Goal: Entertainment & Leisure: Consume media (video, audio)

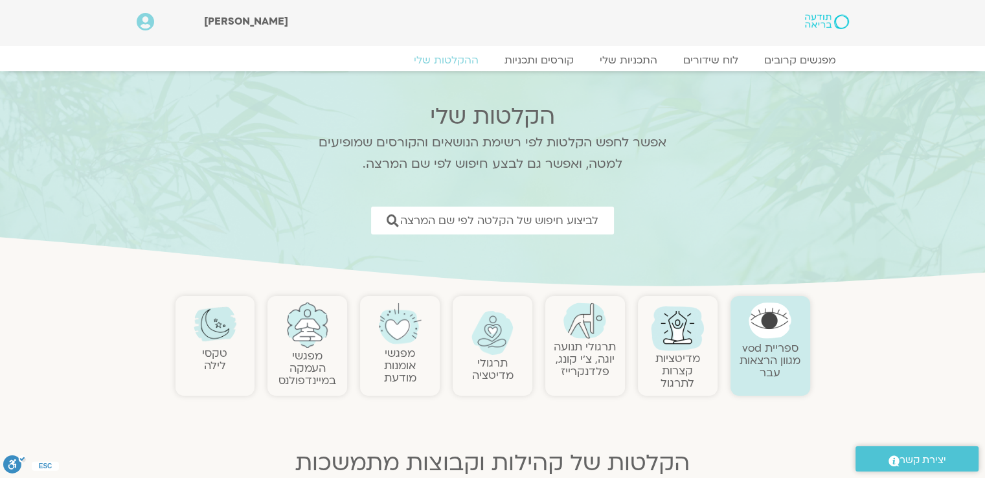
click at [590, 348] on link "תרגולי תנועה יוגה, צ׳י קונג, פלדנקרייז" at bounding box center [584, 358] width 62 height 39
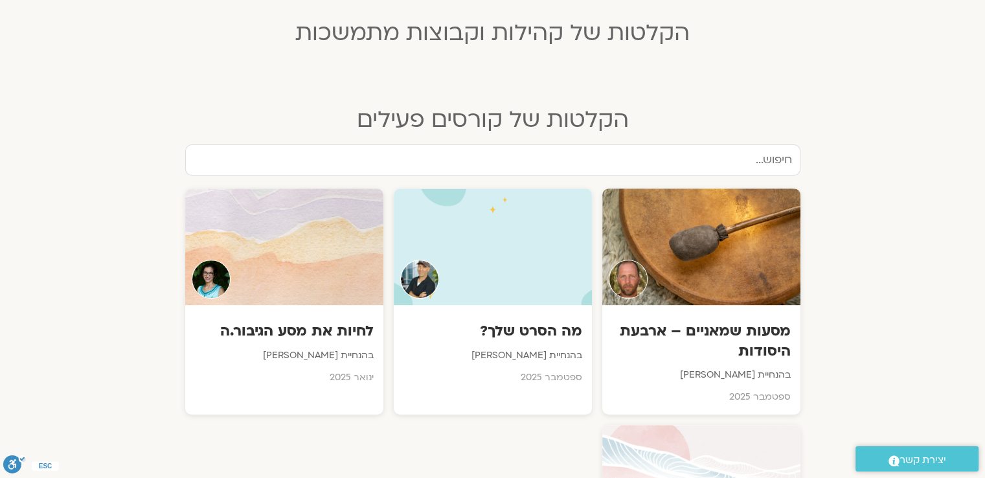
scroll to position [453, 0]
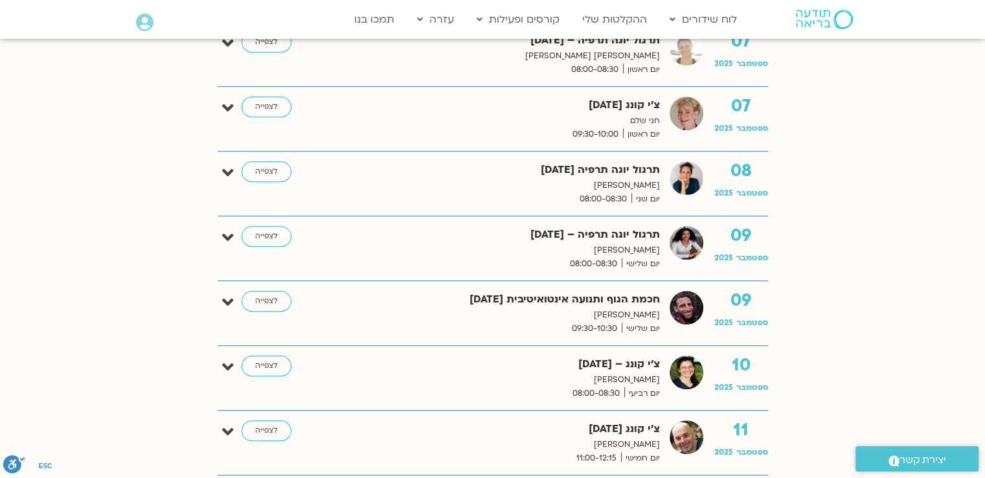
scroll to position [842, 0]
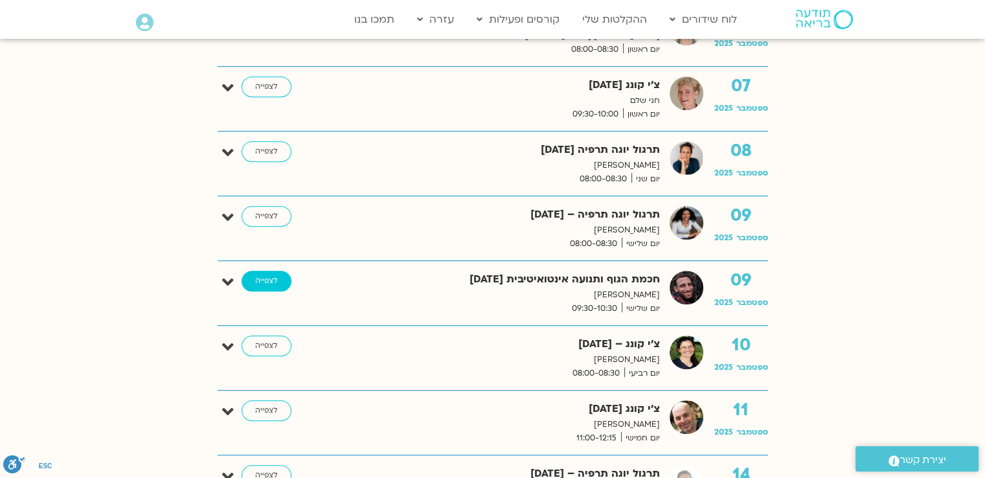
click at [256, 279] on link "לצפייה" at bounding box center [266, 281] width 50 height 21
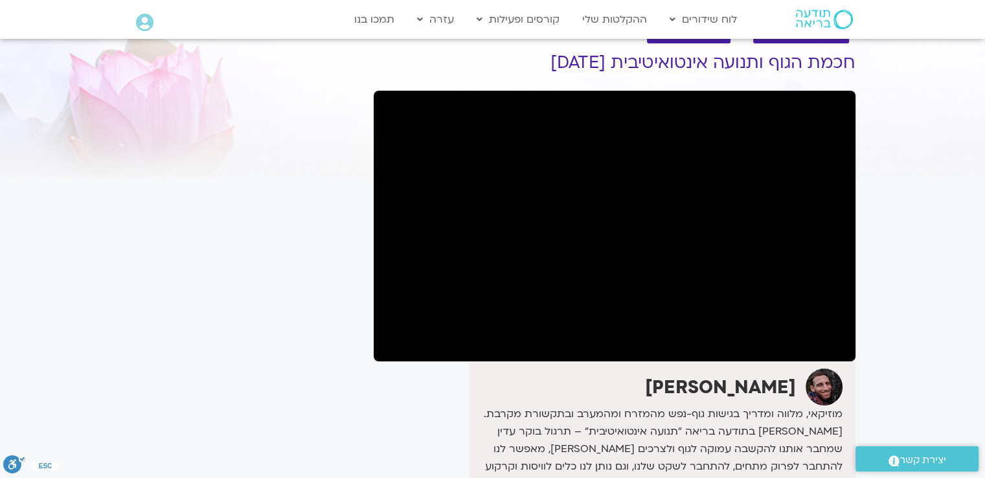
scroll to position [65, 0]
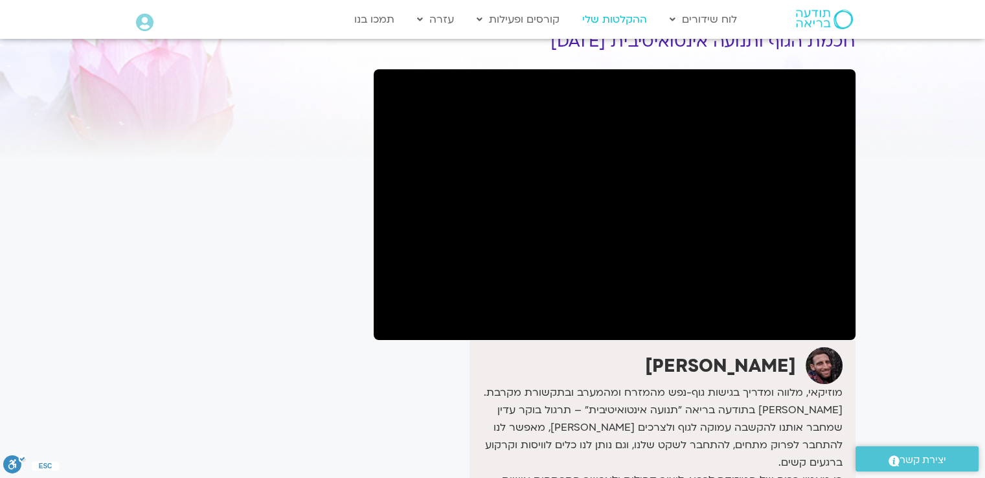
click at [615, 19] on link "ההקלטות שלי" at bounding box center [614, 19] width 78 height 25
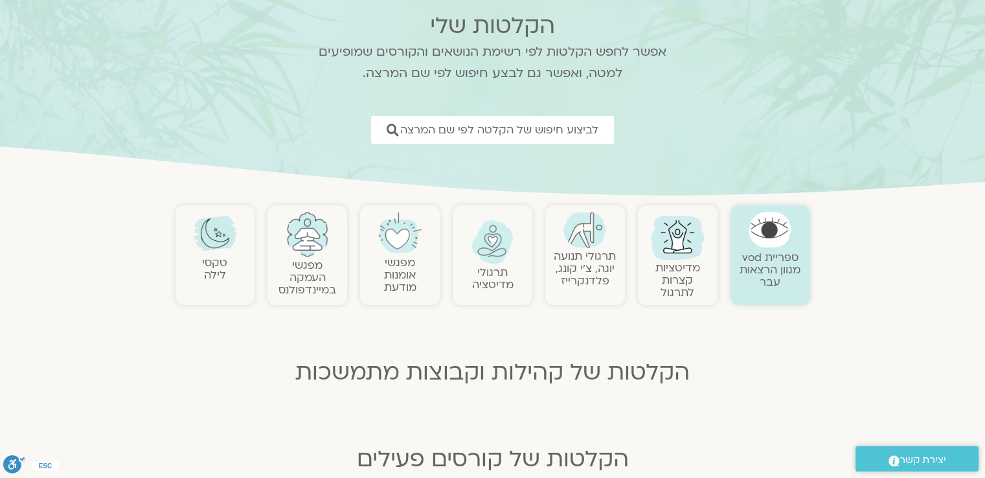
scroll to position [65, 0]
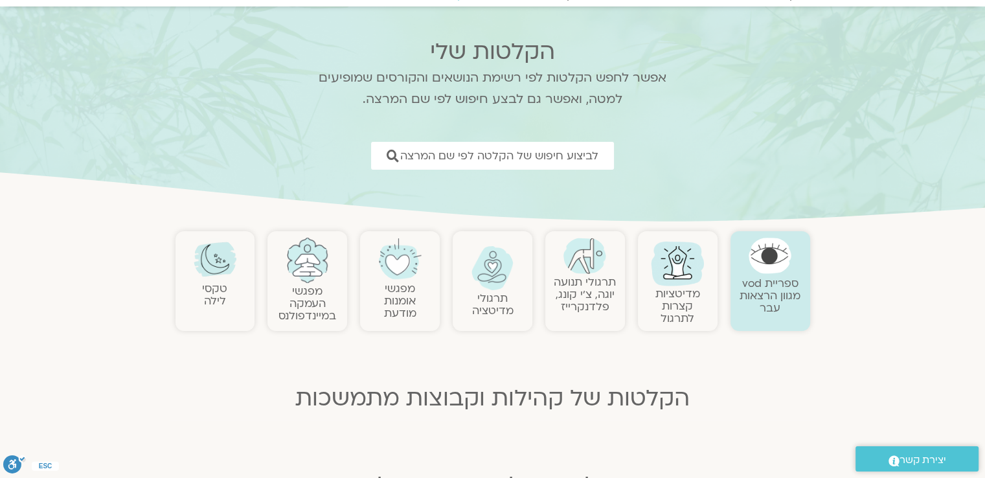
click at [588, 265] on img at bounding box center [584, 256] width 43 height 36
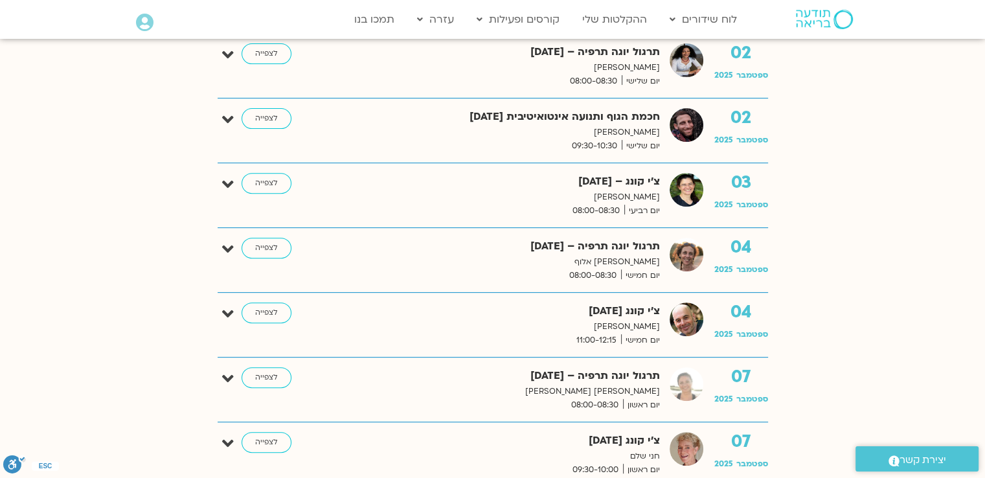
scroll to position [518, 0]
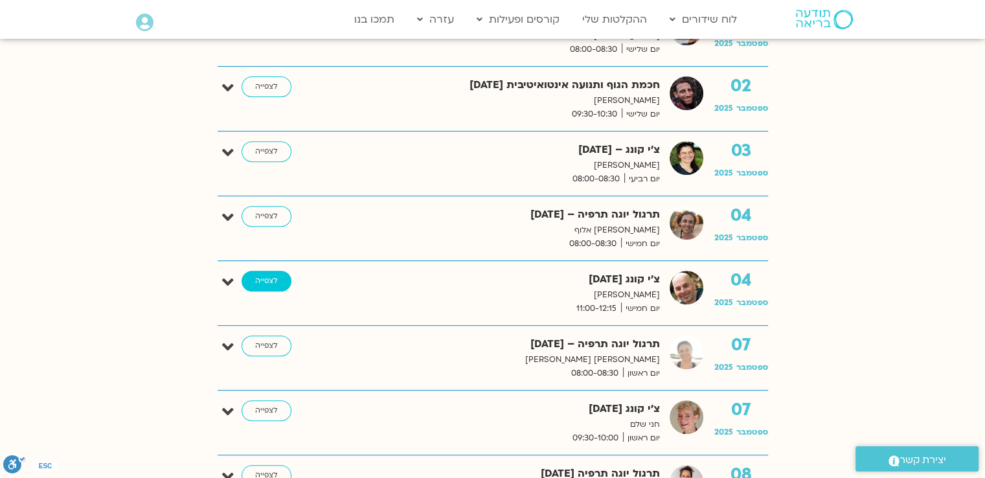
click at [270, 275] on link "לצפייה" at bounding box center [266, 281] width 50 height 21
